Goal: Register for event/course

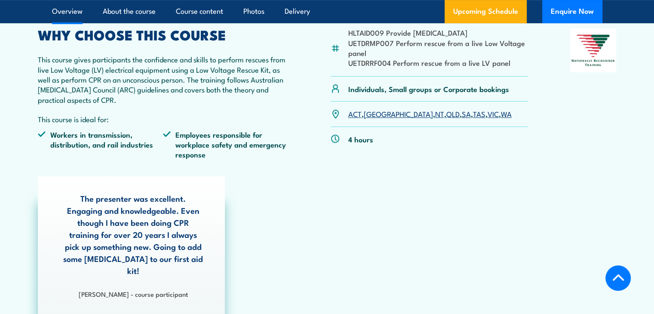
scroll to position [258, 0]
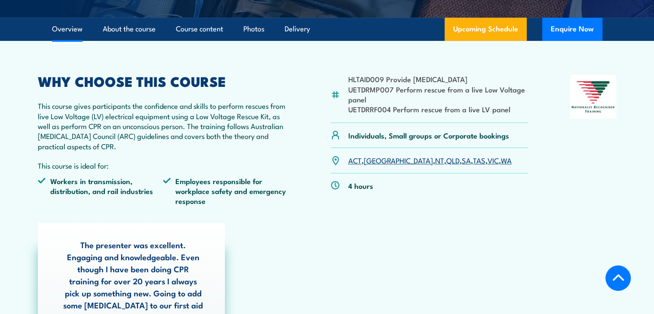
click at [462, 163] on link "SA" at bounding box center [466, 160] width 9 height 10
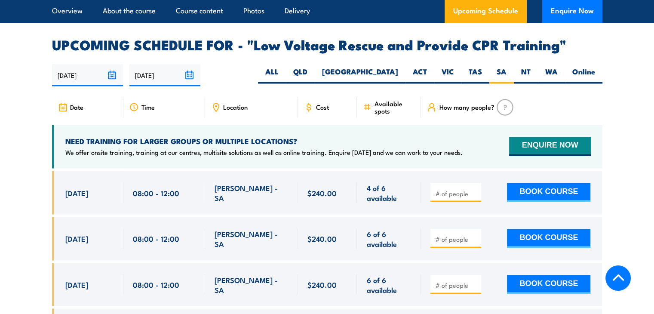
scroll to position [1489, 0]
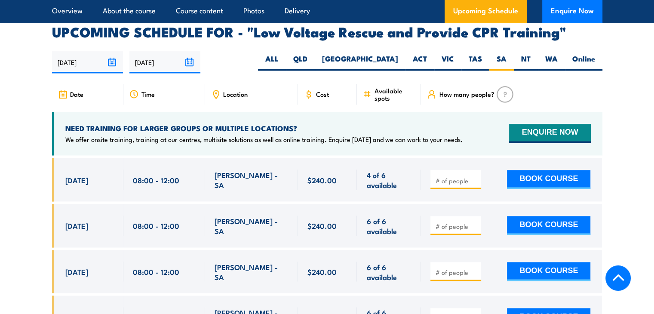
click at [34, 129] on section "UPCOMING SCHEDULE FOR - "Low Voltage Rescue and Provide CPR Training" 17/08/202…" at bounding box center [327, 188] width 654 height 326
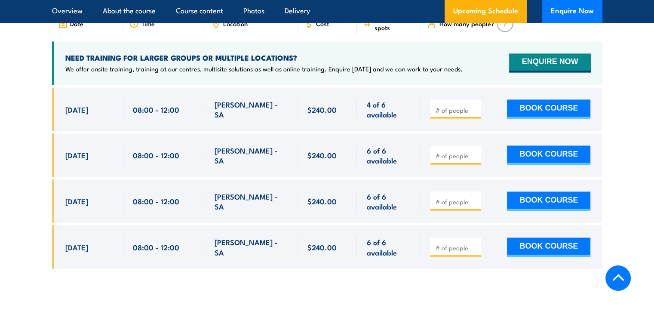
scroll to position [1525, 0]
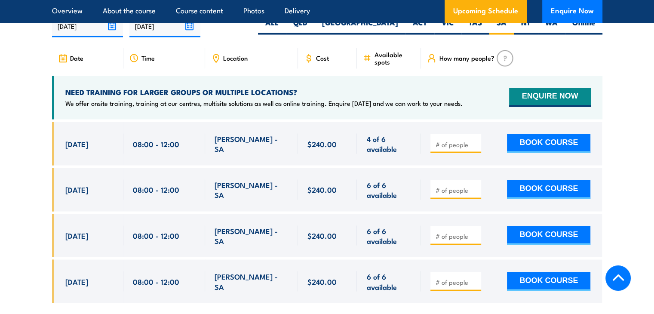
click at [0, 124] on section "UPCOMING SCHEDULE FOR - "Low Voltage Rescue and Provide CPR Training" 17/08/202…" at bounding box center [327, 152] width 654 height 326
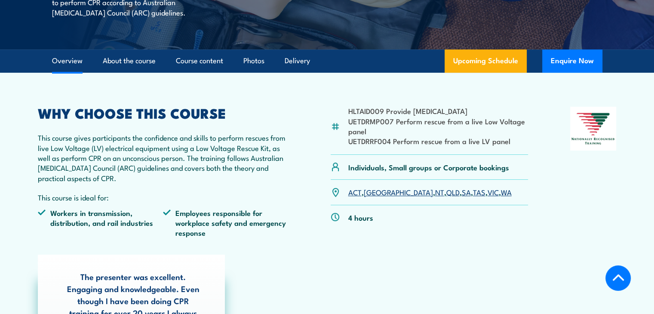
scroll to position [225, 0]
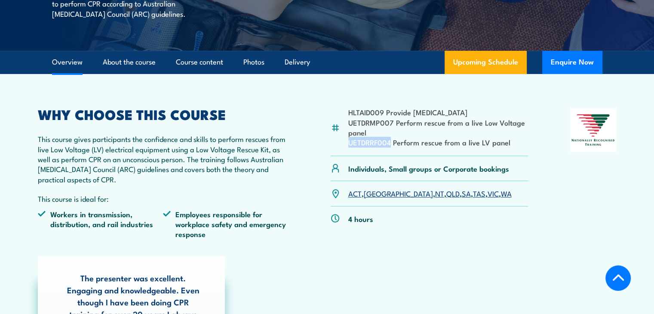
drag, startPoint x: 390, startPoint y: 142, endPoint x: 347, endPoint y: 145, distance: 43.1
click at [347, 145] on div "HLTAID009 Provide Cardiopulmonary Resuscitation UETDRMP007 Perform rescue from …" at bounding box center [430, 132] width 198 height 48
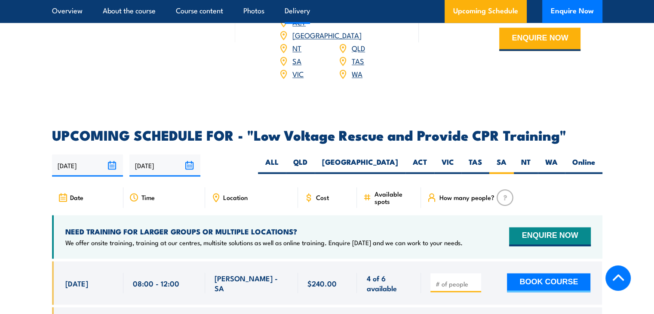
scroll to position [1418, 0]
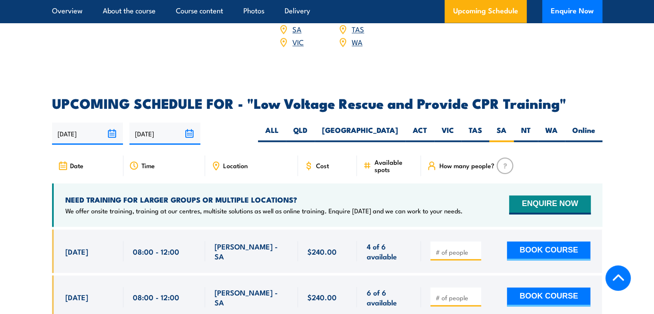
drag, startPoint x: 68, startPoint y: 227, endPoint x: 123, endPoint y: 223, distance: 55.1
click at [123, 229] on div "[DATE] 08:00 - 08:00" at bounding box center [327, 250] width 550 height 43
click at [48, 209] on section "UPCOMING SCHEDULE FOR - "Low Voltage Rescue and Provide CPR Training" 17/08/202…" at bounding box center [327, 260] width 654 height 326
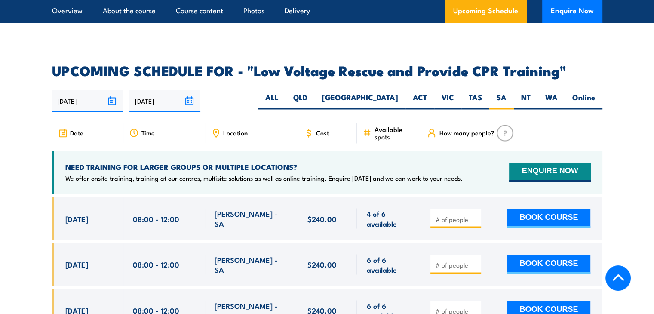
scroll to position [1472, 0]
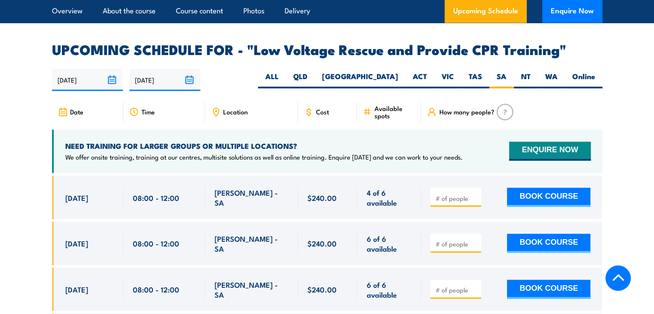
click at [0, 176] on section "UPCOMING SCHEDULE FOR - "Low Voltage Rescue and Provide CPR Training" 17/08/202…" at bounding box center [327, 206] width 654 height 326
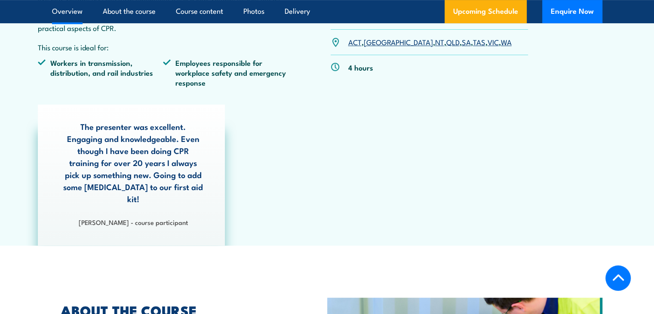
scroll to position [202, 0]
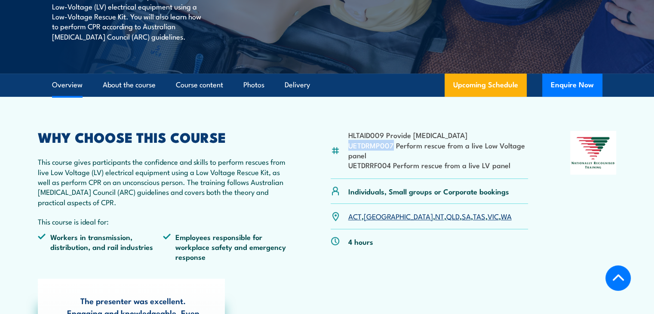
drag, startPoint x: 392, startPoint y: 146, endPoint x: 347, endPoint y: 147, distance: 45.2
click at [347, 147] on div "HLTAID009 Provide Cardiopulmonary Resuscitation UETDRMP007 Perform rescue from …" at bounding box center [430, 155] width 198 height 48
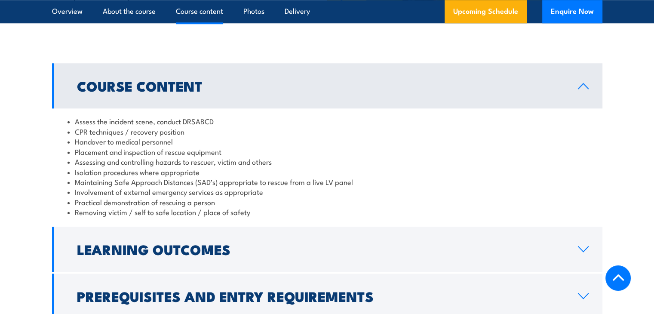
click at [26, 169] on section "Course Content Assess the incident scene, conduct DRSABCD CPR techniques / reco…" at bounding box center [327, 190] width 654 height 255
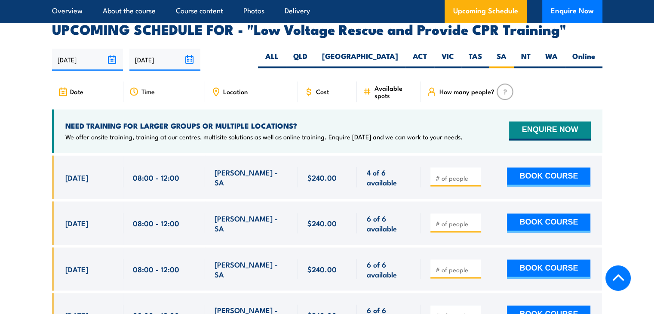
scroll to position [1504, 0]
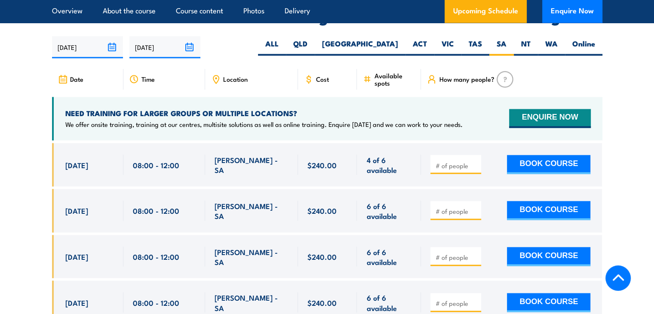
click at [13, 166] on section "UPCOMING SCHEDULE FOR - "Low Voltage Rescue and Provide CPR Training" 17/08/202…" at bounding box center [327, 173] width 654 height 326
click at [504, 71] on img at bounding box center [505, 79] width 17 height 16
click at [23, 193] on section "UPCOMING SCHEDULE FOR - "Low Voltage Rescue and Provide CPR Training" 17/08/202…" at bounding box center [327, 173] width 654 height 326
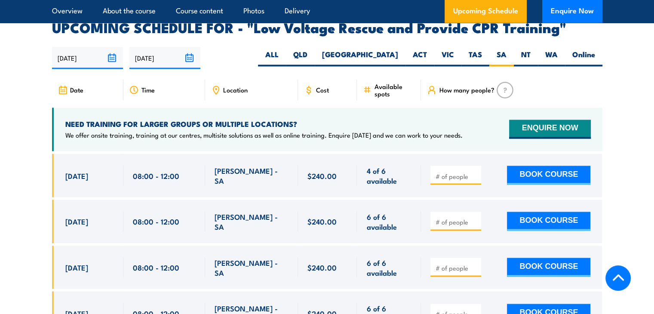
scroll to position [1497, 0]
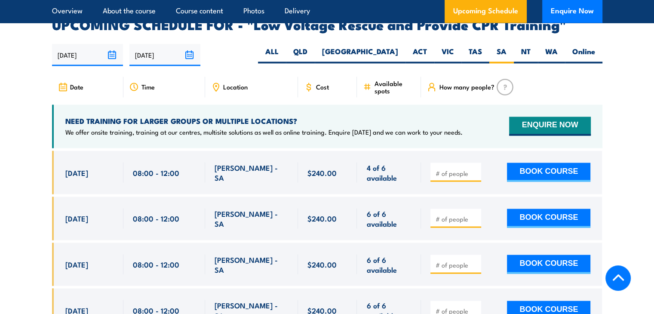
click at [26, 80] on section "UPCOMING SCHEDULE FOR - "Low Voltage Rescue and Provide CPR Training" 17/08/202…" at bounding box center [327, 181] width 654 height 326
click at [11, 140] on section "UPCOMING SCHEDULE FOR - "Low Voltage Rescue and Provide CPR Training" 17/08/202…" at bounding box center [327, 181] width 654 height 326
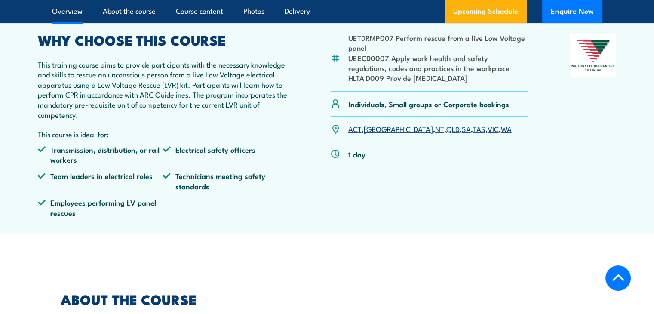
scroll to position [290, 0]
